Goal: Find specific page/section: Find specific page/section

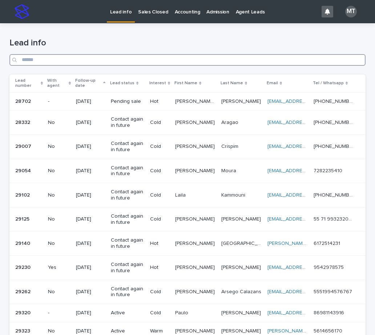
click at [170, 63] on input "Search" at bounding box center [187, 60] width 356 height 12
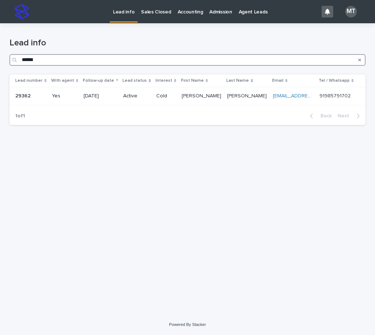
type input "******"
click at [147, 10] on p "Sales Closed" at bounding box center [156, 7] width 30 height 15
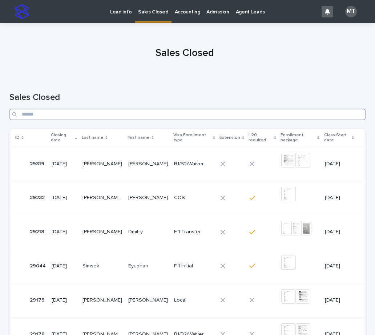
click at [110, 118] on input "Search" at bounding box center [187, 115] width 356 height 12
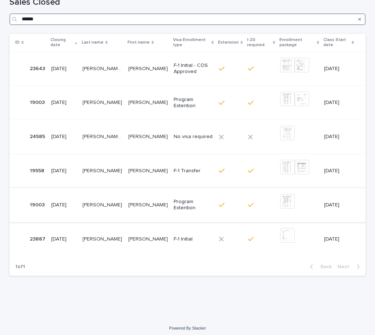
scroll to position [99, 0]
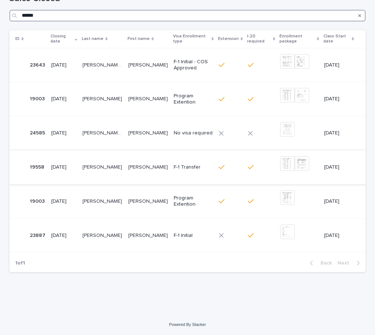
type input "******"
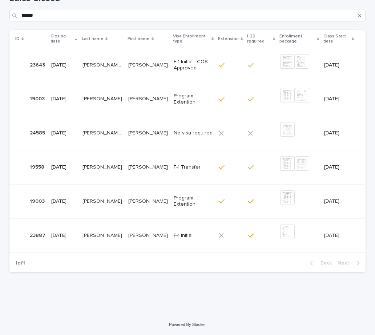
click at [150, 165] on p at bounding box center [148, 167] width 40 height 6
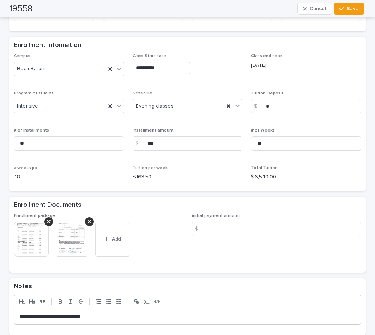
scroll to position [400, 0]
click at [66, 234] on img at bounding box center [71, 238] width 35 height 35
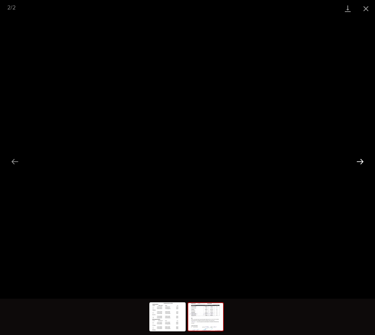
click at [360, 162] on button "Next slide" at bounding box center [359, 161] width 15 height 14
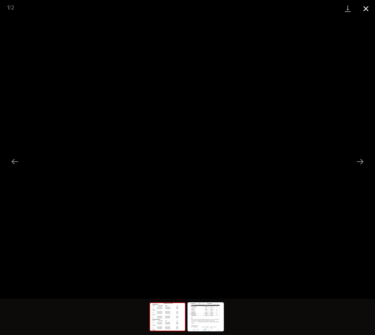
click at [364, 9] on button "Close gallery" at bounding box center [366, 8] width 18 height 17
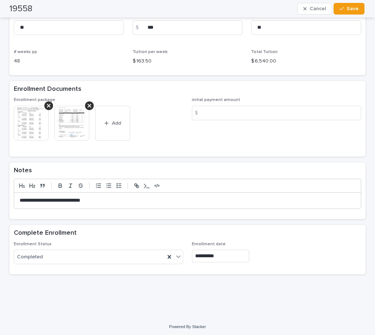
scroll to position [517, 0]
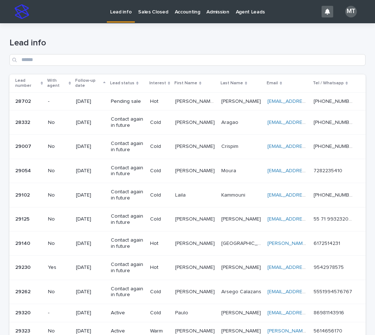
click at [157, 39] on h1 "Lead info" at bounding box center [187, 43] width 356 height 11
click at [139, 31] on div "Lead info" at bounding box center [187, 48] width 356 height 51
click at [126, 9] on p "Lead info" at bounding box center [120, 7] width 21 height 15
click at [152, 12] on p "Sales Closed" at bounding box center [153, 7] width 30 height 15
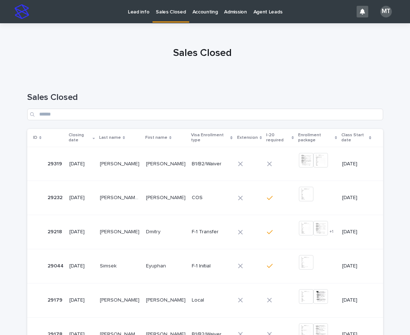
click at [166, 10] on p "Sales Closed" at bounding box center [171, 7] width 30 height 15
click at [143, 12] on p "Lead info" at bounding box center [138, 7] width 21 height 15
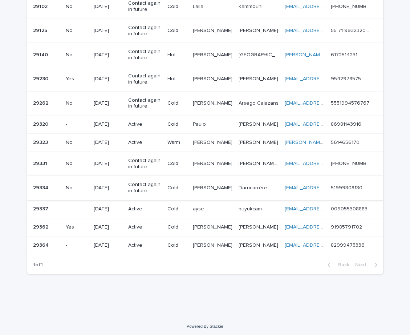
scroll to position [190, 0]
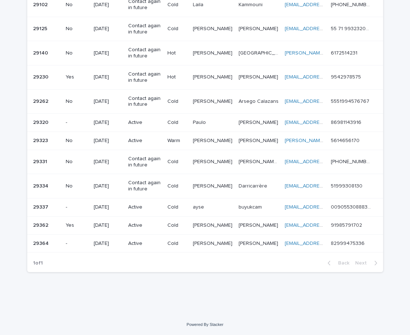
click at [304, 297] on div "Loading... Saving… Loading... Saving… Lead info Lead number With agent Follow-u…" at bounding box center [205, 73] width 410 height 481
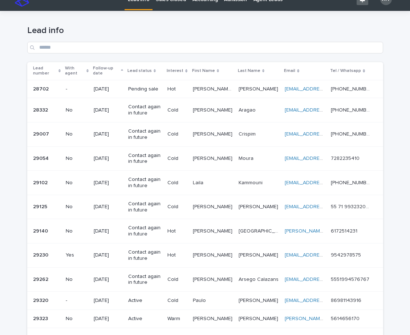
scroll to position [8, 0]
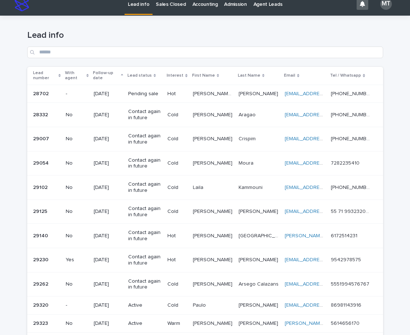
click at [174, 4] on p "Sales Closed" at bounding box center [171, -1] width 30 height 15
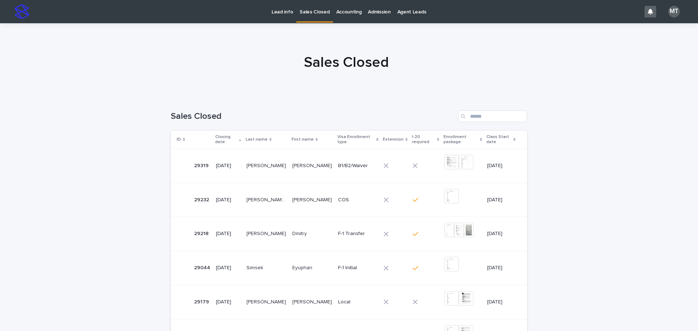
click at [287, 15] on p "Lead info" at bounding box center [281, 7] width 21 height 15
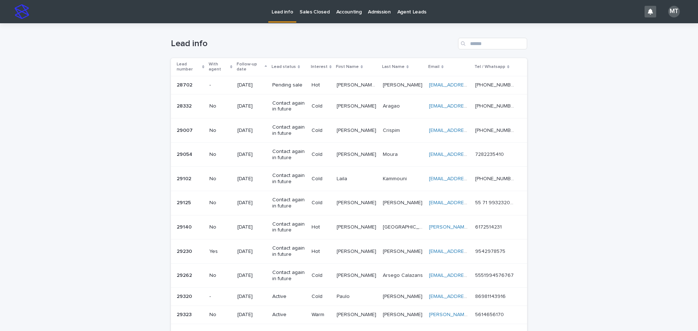
click at [279, 11] on p "Lead info" at bounding box center [281, 7] width 21 height 15
click at [319, 12] on p "Sales Closed" at bounding box center [314, 7] width 30 height 15
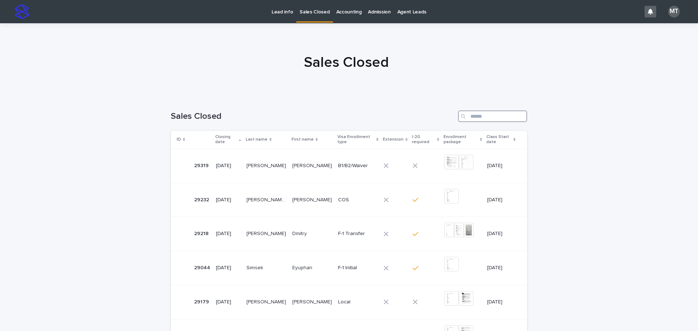
click at [482, 116] on input "Search" at bounding box center [492, 116] width 69 height 12
click at [477, 114] on input "**" at bounding box center [492, 116] width 69 height 12
type input "*"
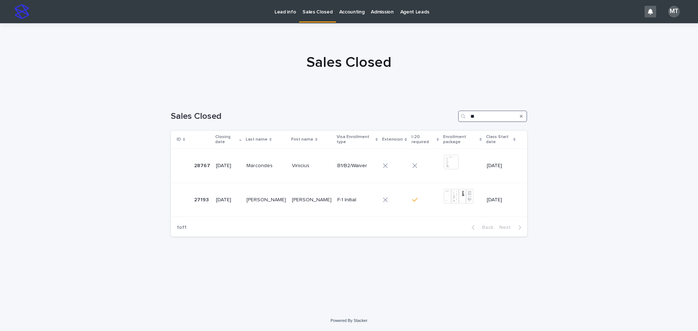
type input "*"
